Goal: Transaction & Acquisition: Purchase product/service

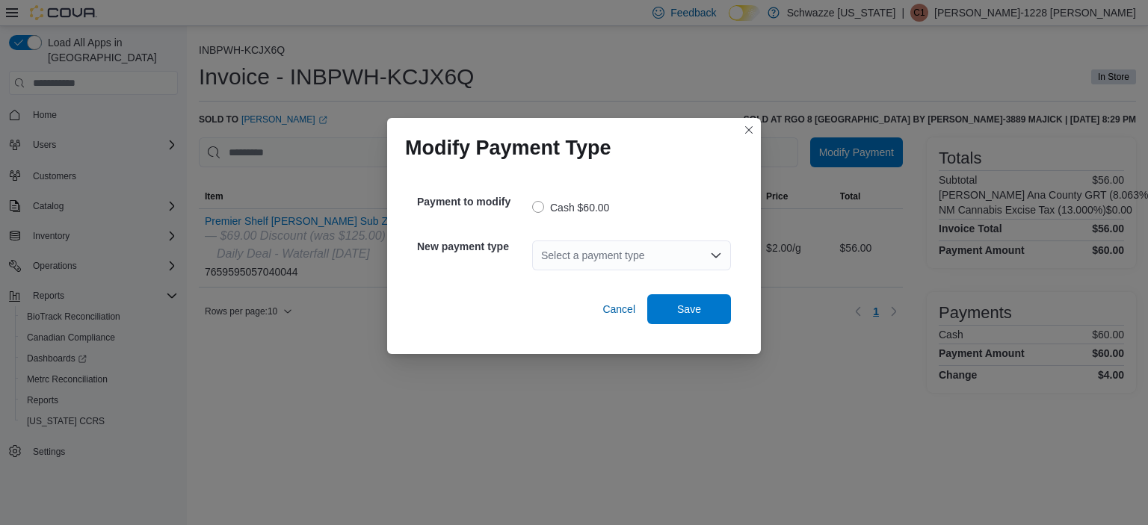
click at [659, 262] on div "Select a payment type" at bounding box center [631, 256] width 199 height 30
click at [653, 285] on span "G2 CATM" at bounding box center [640, 281] width 163 height 15
click at [667, 318] on span "Save" at bounding box center [689, 309] width 66 height 30
